Goal: Task Accomplishment & Management: Use online tool/utility

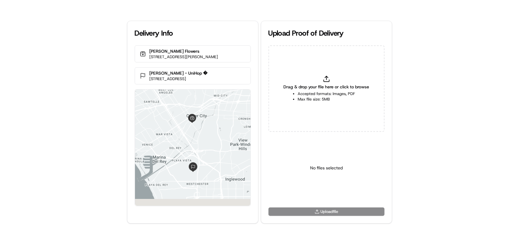
click at [327, 82] on icon at bounding box center [326, 78] width 7 height 7
type input "C:\fakepath\Service Hours.PNG"
click at [346, 139] on button at bounding box center [347, 141] width 8 height 8
click at [325, 81] on icon at bounding box center [326, 81] width 5 height 2
type input "C:\fakepath\HtoC.PNG"
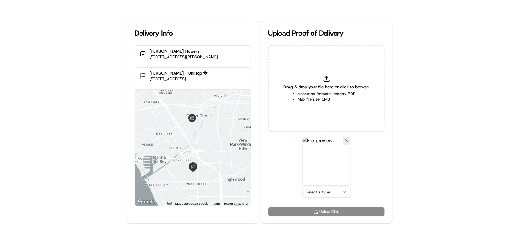
click at [322, 191] on html "Delivery Info [PERSON_NAME] Flowers [STREET_ADDRESS][PERSON_NAME] [PERSON_NAME]…" at bounding box center [259, 122] width 519 height 244
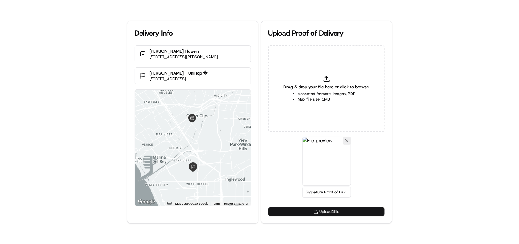
click at [328, 211] on button "Upload 1 file" at bounding box center [327, 211] width 116 height 9
